Goal: Information Seeking & Learning: Learn about a topic

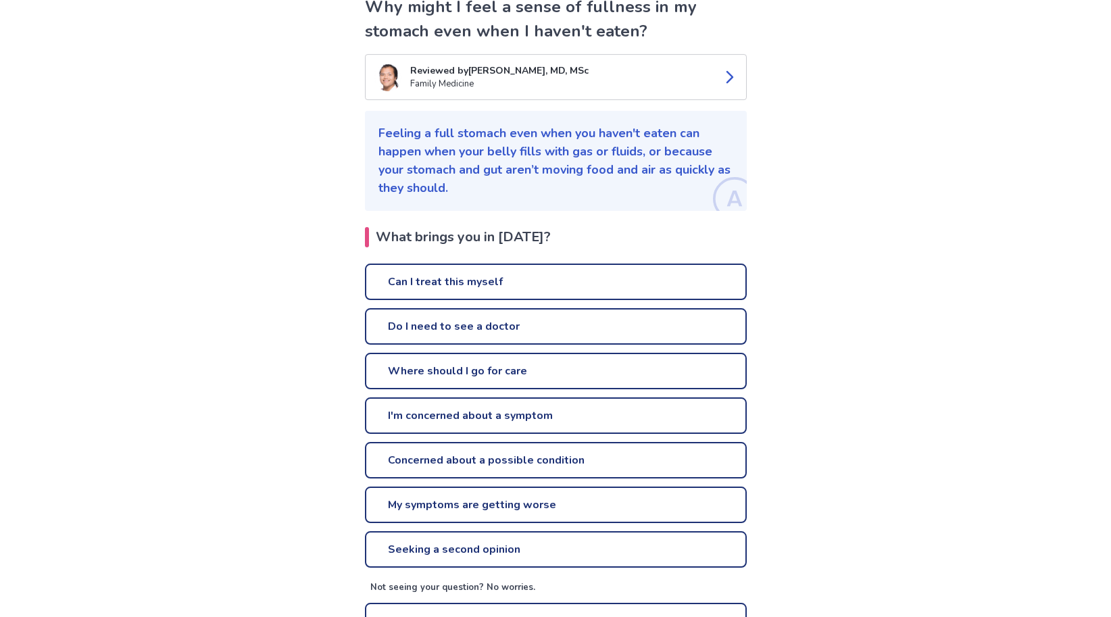
scroll to position [207, 0]
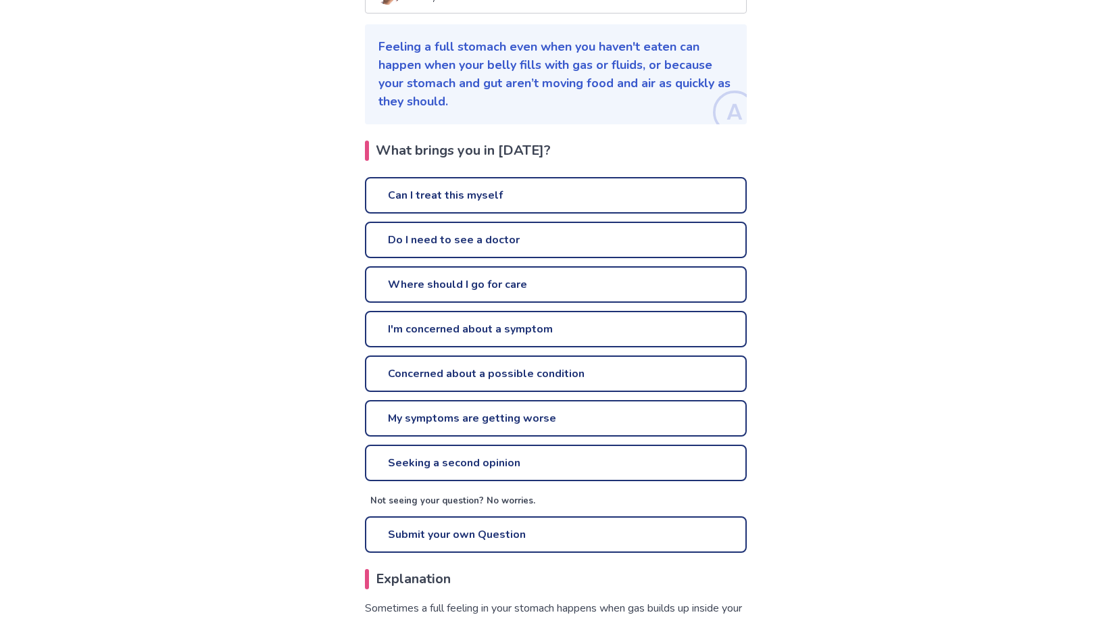
click at [426, 201] on link "Can I treat this myself" at bounding box center [556, 195] width 382 height 36
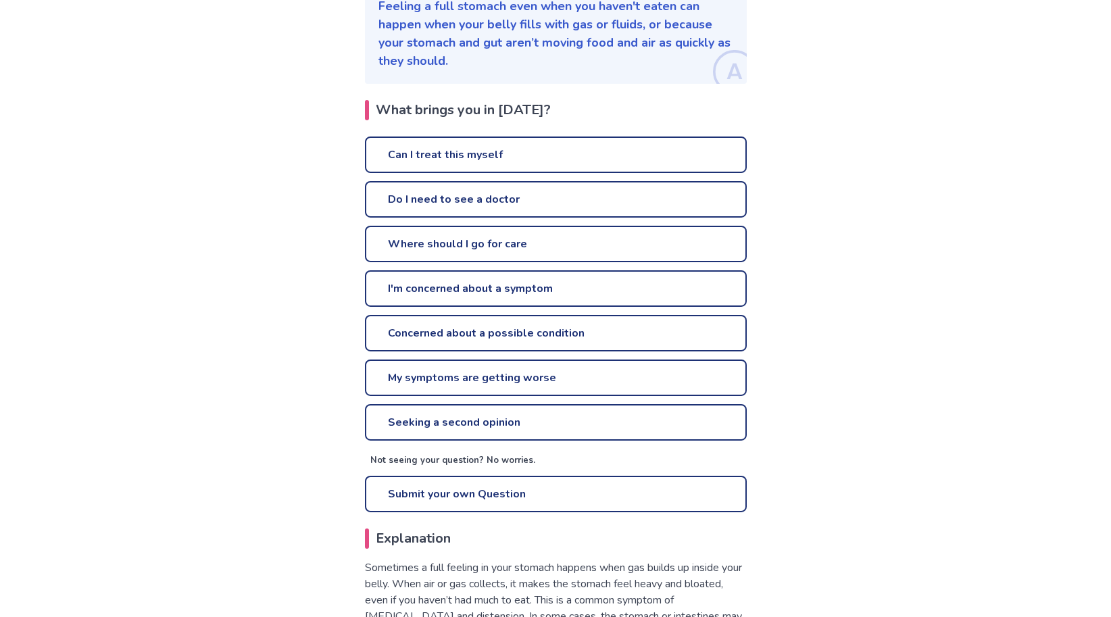
scroll to position [276, 0]
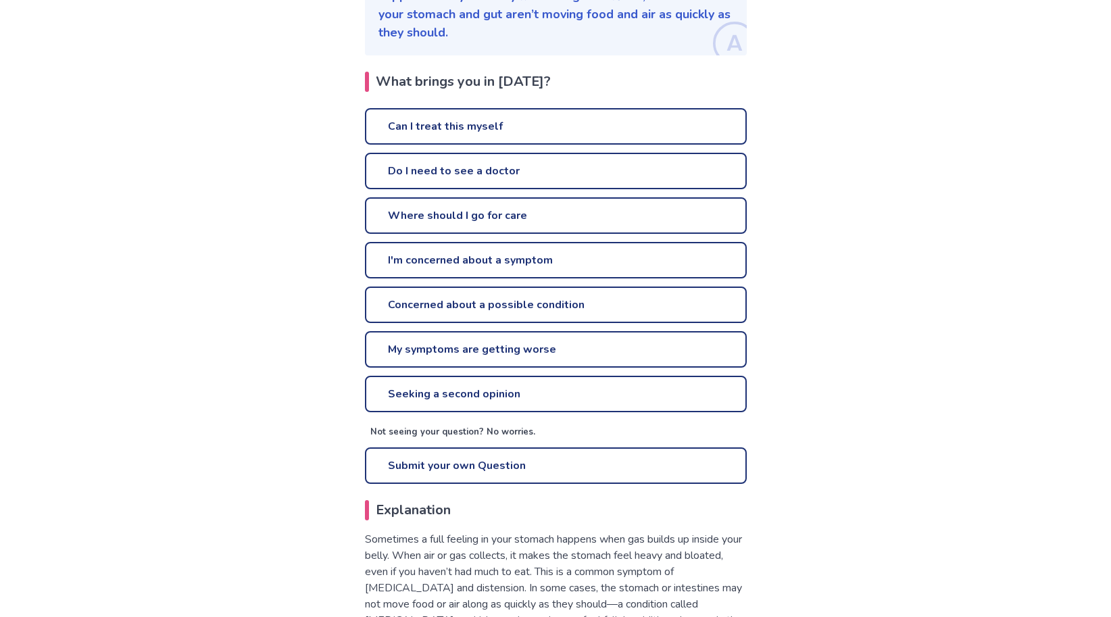
click at [473, 259] on link "I'm concerned about a symptom" at bounding box center [556, 260] width 382 height 36
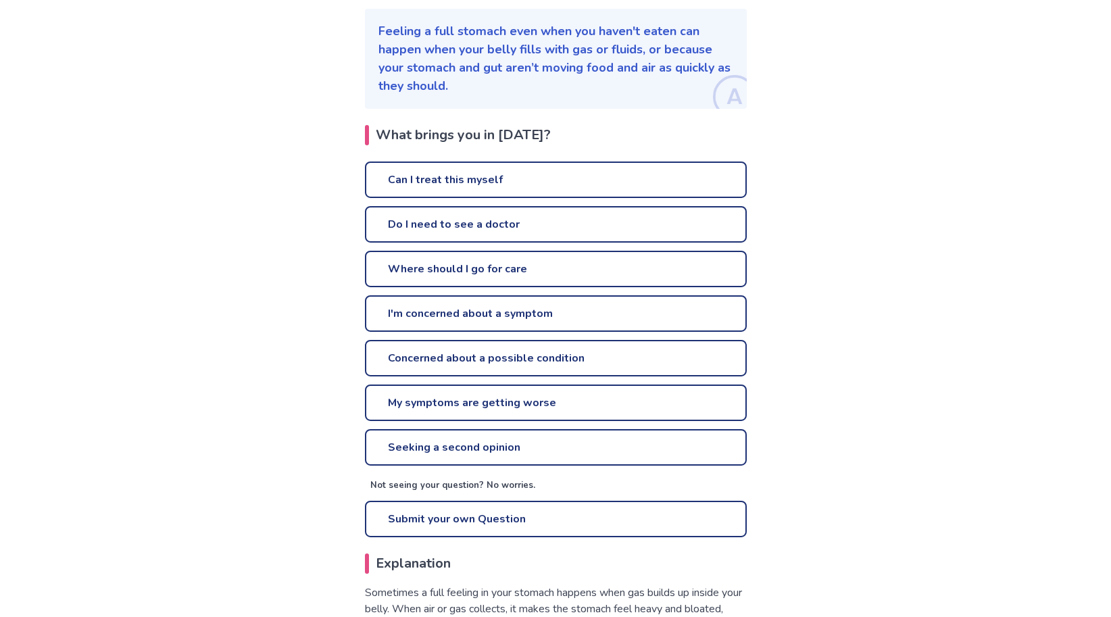
scroll to position [273, 0]
